Goal: Find specific page/section: Find specific page/section

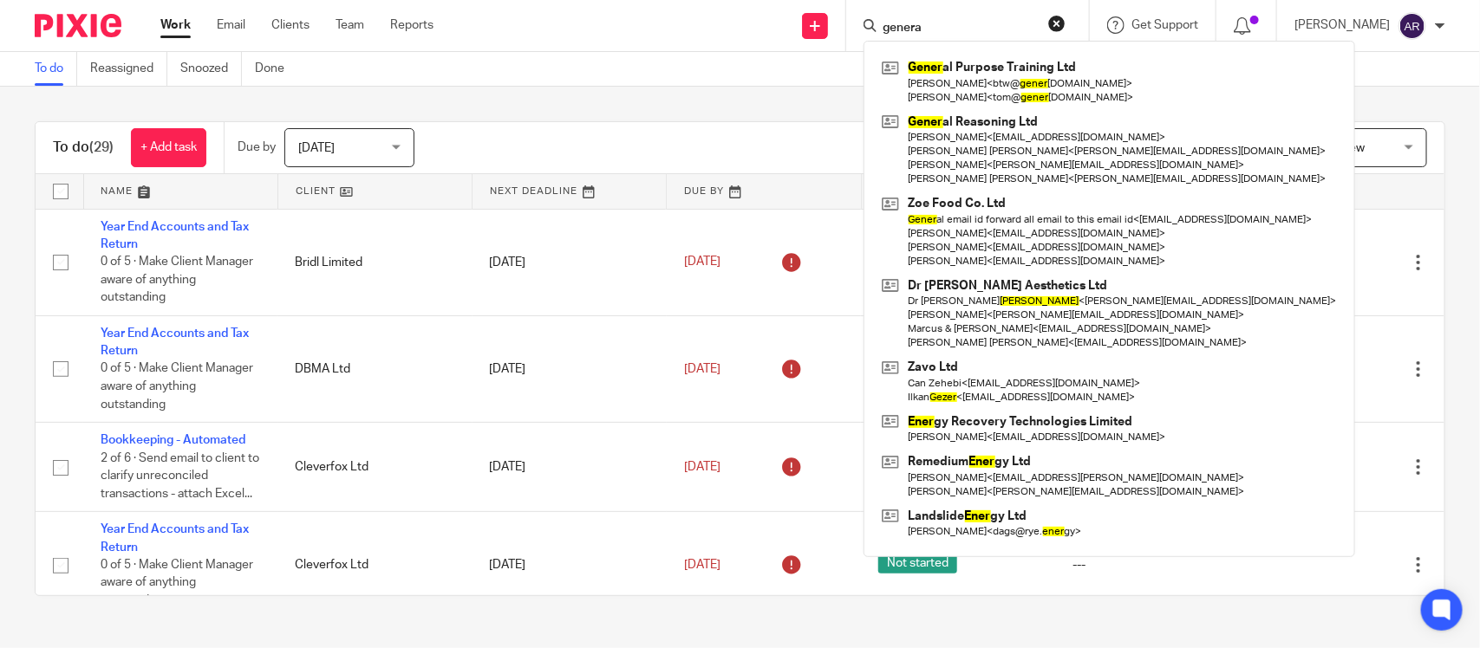
type input "genera"
click button "submit" at bounding box center [0, 0] width 0 height 0
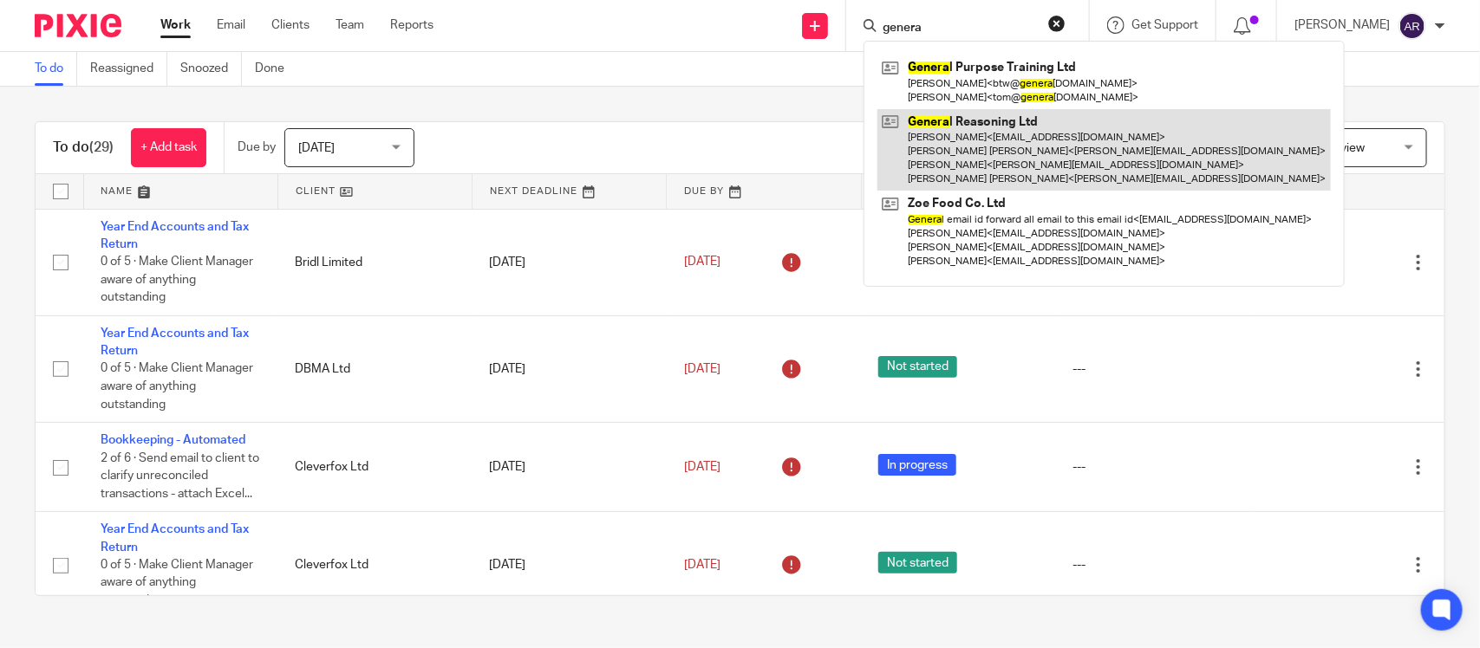
click at [917, 133] on link at bounding box center [1103, 150] width 453 height 82
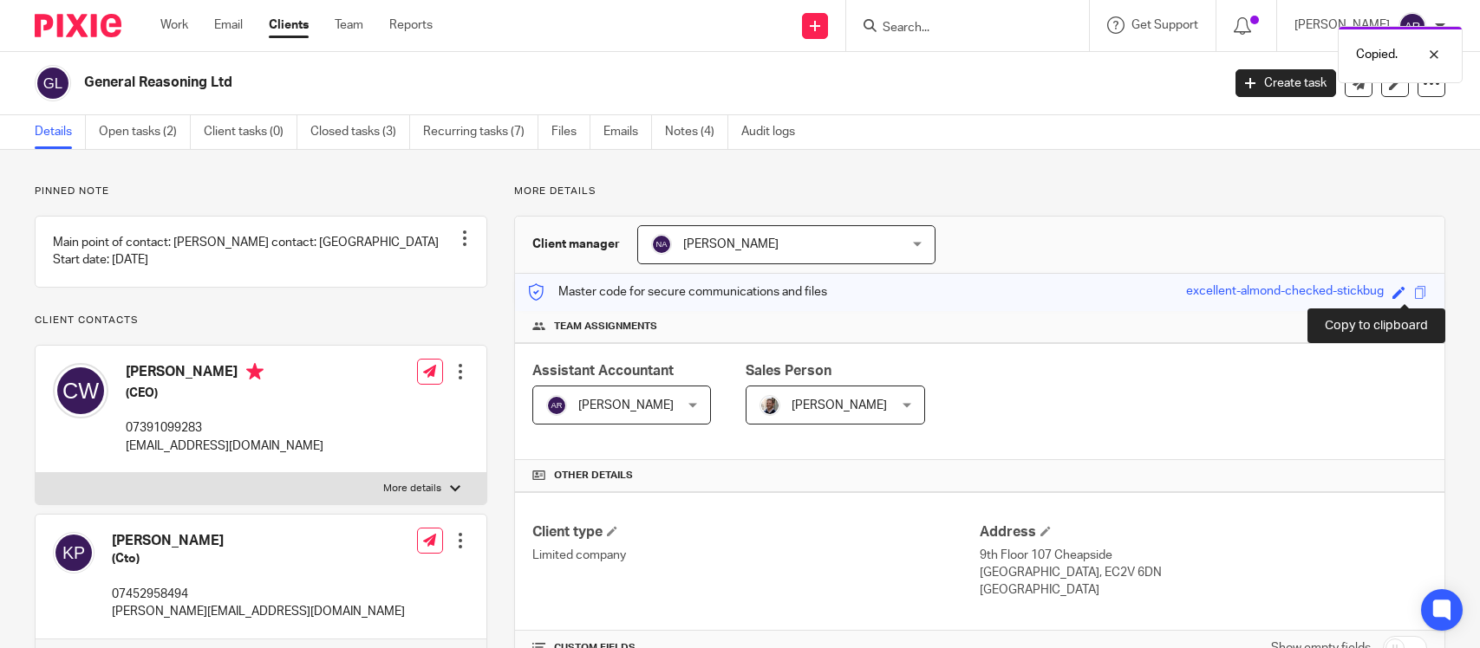
click at [1414, 289] on span at bounding box center [1420, 292] width 13 height 13
